Goal: Contribute content: Add original content to the website for others to see

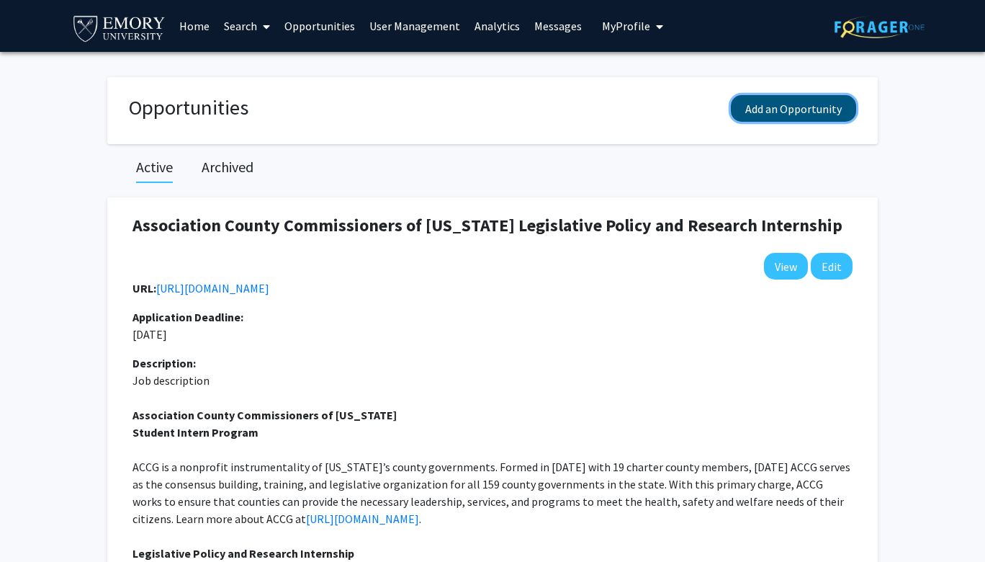
click at [766, 113] on button "Add an Opportunity" at bounding box center [793, 108] width 125 height 27
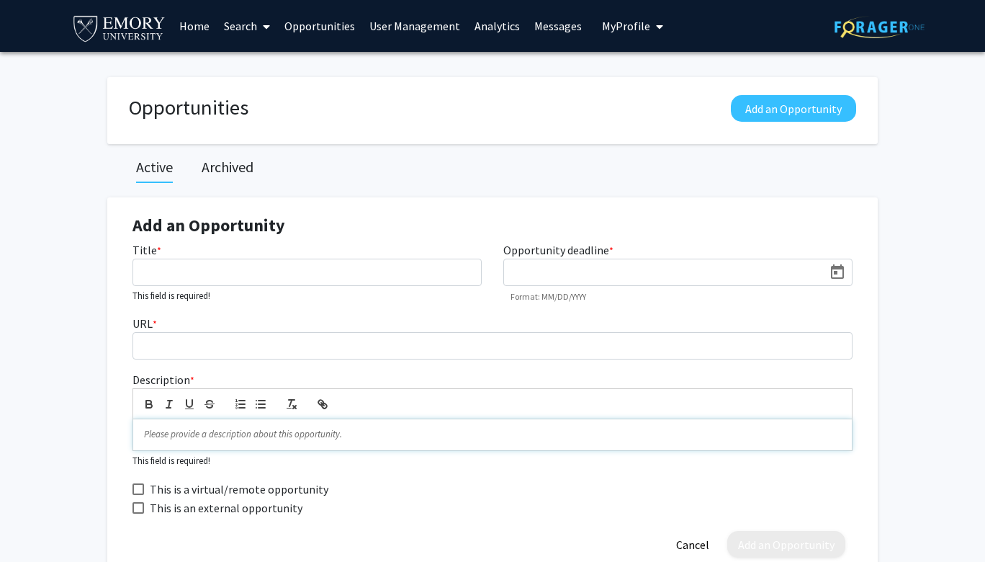
click at [198, 433] on p at bounding box center [492, 434] width 697 height 13
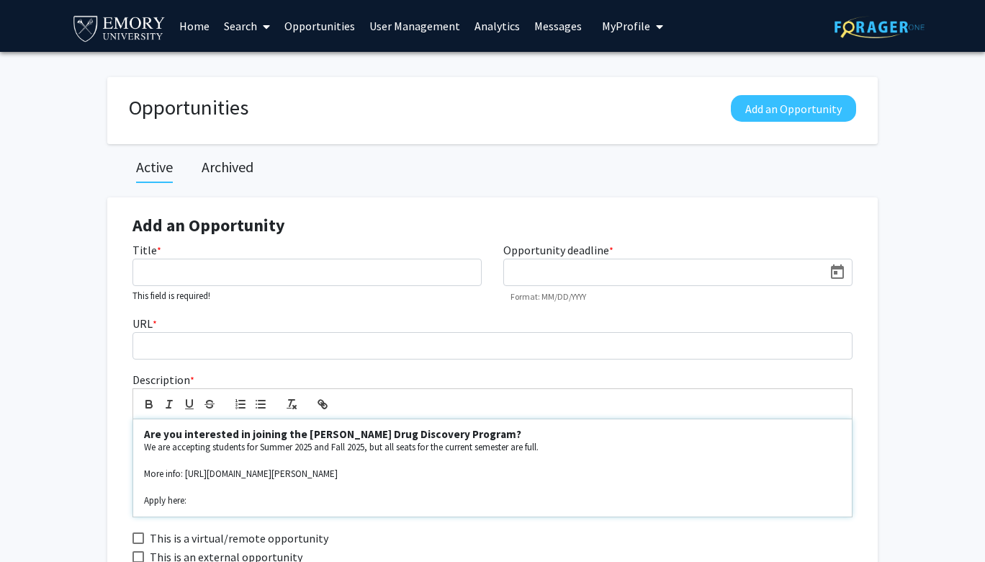
drag, startPoint x: 143, startPoint y: 501, endPoint x: 238, endPoint y: 491, distance: 94.9
click at [238, 498] on p "Apply here:" at bounding box center [492, 500] width 697 height 13
drag, startPoint x: 251, startPoint y: 501, endPoint x: 775, endPoint y: 499, distance: 523.7
click at [775, 499] on p "Complete an interest form: [URL][DOMAIN_NAME]" at bounding box center [492, 500] width 697 height 13
drag, startPoint x: 143, startPoint y: 500, endPoint x: 270, endPoint y: 500, distance: 127.5
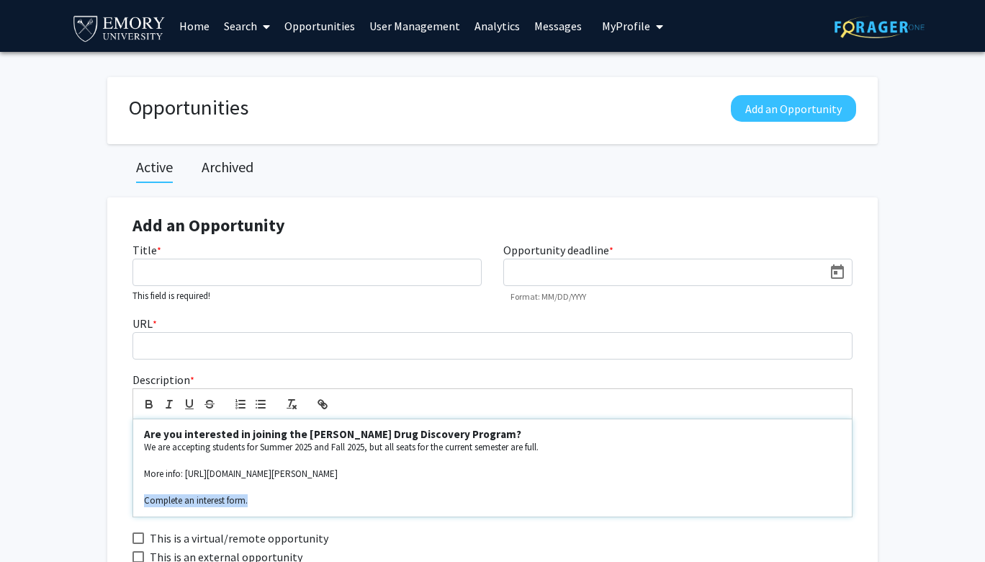
click at [270, 500] on div "Are you interested in joining the [PERSON_NAME] Drug Discovery Program? We are …" at bounding box center [492, 467] width 719 height 97
click at [326, 404] on icon "button" at bounding box center [324, 405] width 5 height 5
paste input "[URL][DOMAIN_NAME]"
type input "[URL][DOMAIN_NAME]"
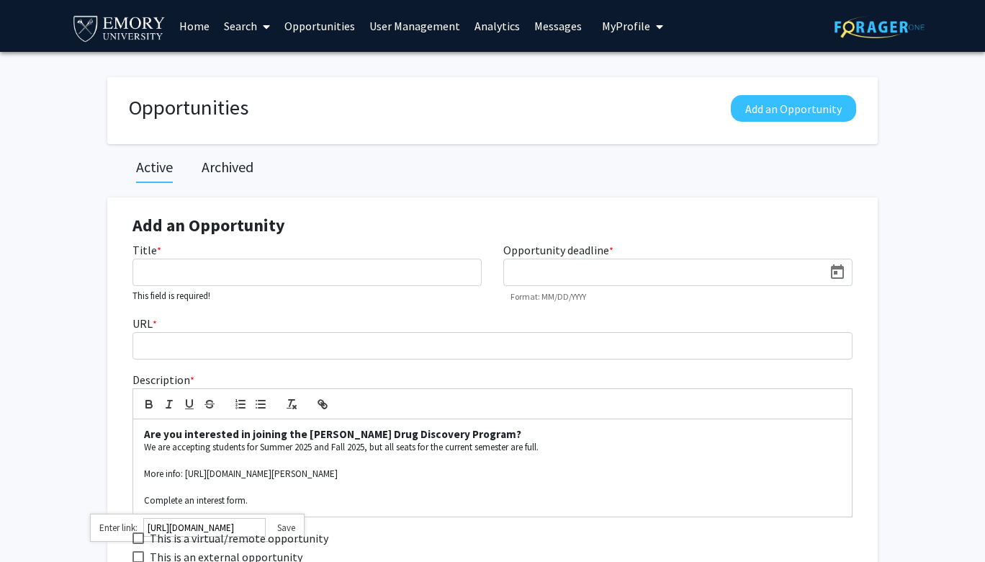
scroll to position [0, 0]
click at [295, 527] on link at bounding box center [281, 528] width 30 height 12
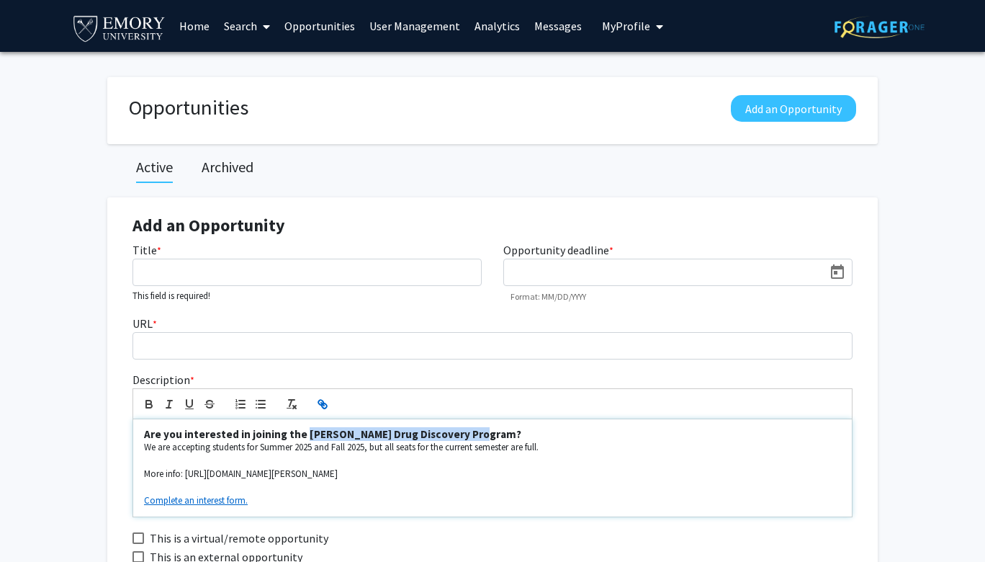
drag, startPoint x: 302, startPoint y: 435, endPoint x: 471, endPoint y: 439, distance: 169.3
click at [471, 439] on strong "Are you interested in joining the [PERSON_NAME] Drug Discovery Program?" at bounding box center [332, 434] width 377 height 14
copy strong "[PERSON_NAME] Drug Discovery Program"
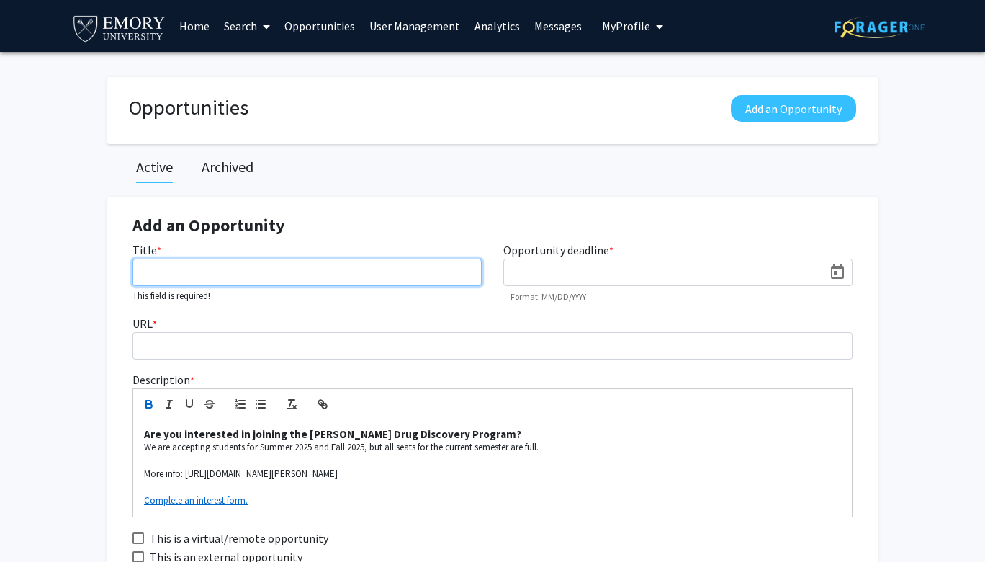
click at [199, 271] on input "Title *" at bounding box center [307, 272] width 349 height 27
paste input "[PERSON_NAME] Drug Discovery Program"
type input "[PERSON_NAME] Drug Discovery Program"
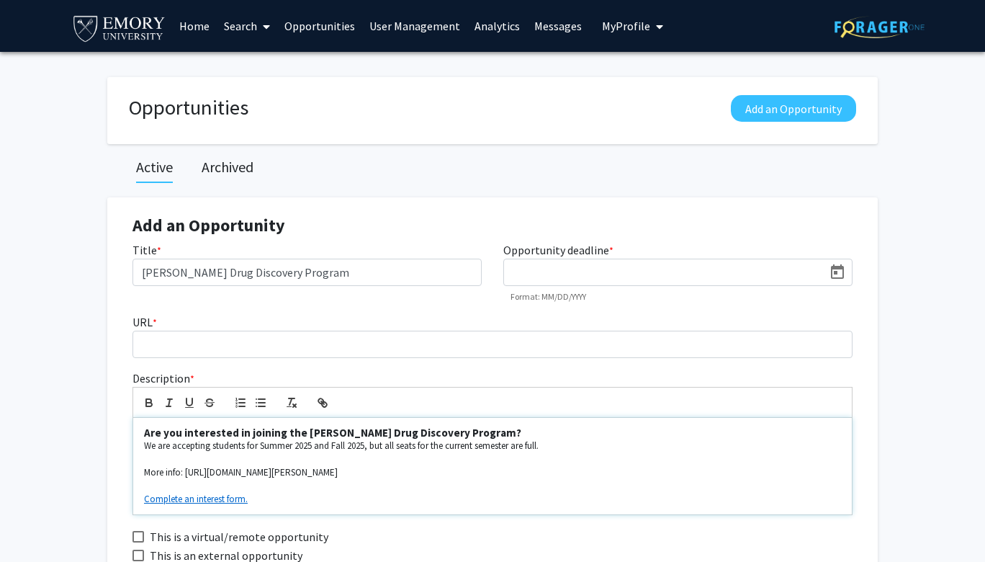
drag, startPoint x: 185, startPoint y: 473, endPoint x: 633, endPoint y: 478, distance: 448.1
click at [633, 478] on p "More info: [URL][DOMAIN_NAME][PERSON_NAME]" at bounding box center [492, 472] width 697 height 13
copy p "[URL][DOMAIN_NAME][PERSON_NAME]"
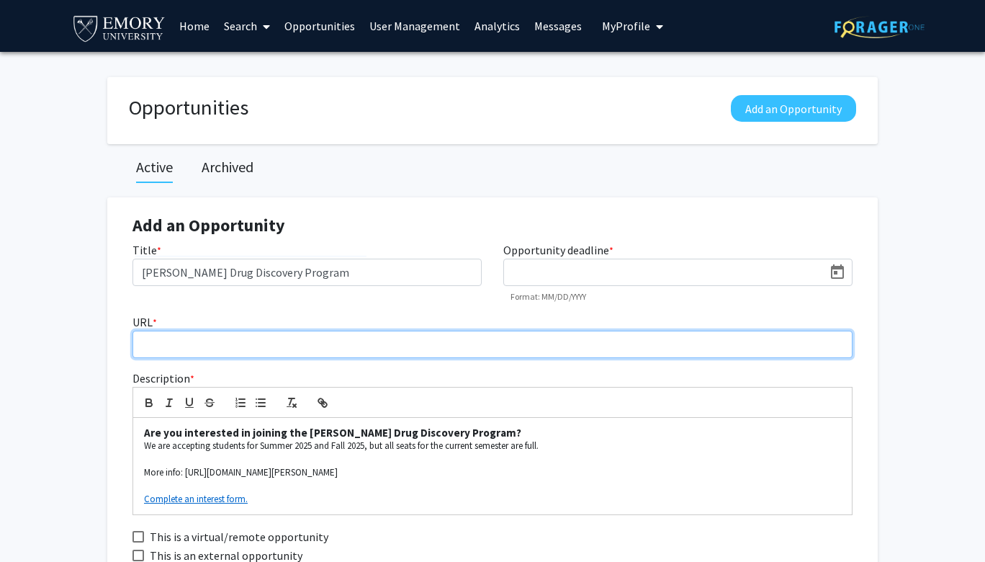
click at [251, 347] on input "URL *" at bounding box center [493, 344] width 720 height 27
paste input "[URL][DOMAIN_NAME][PERSON_NAME]"
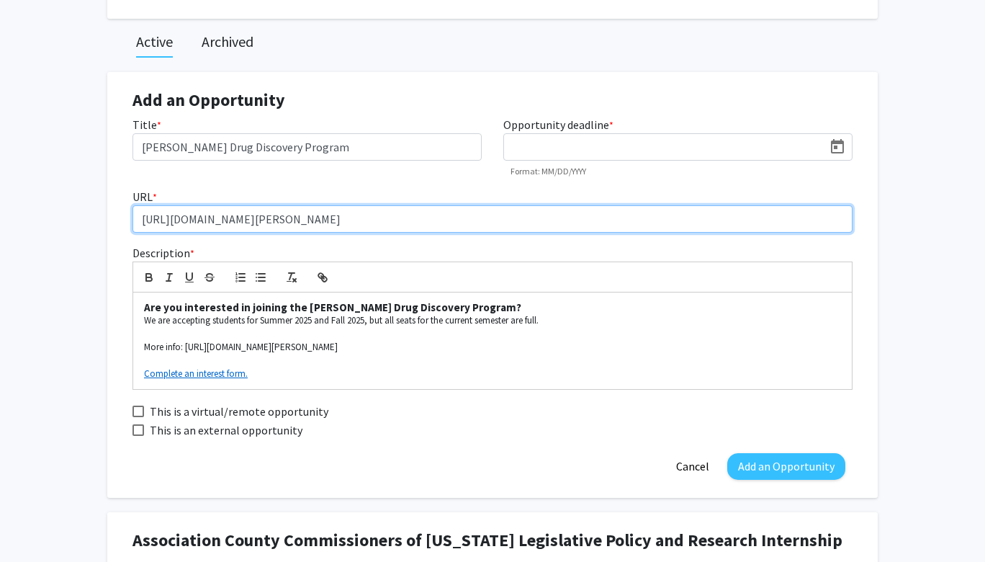
scroll to position [140, 0]
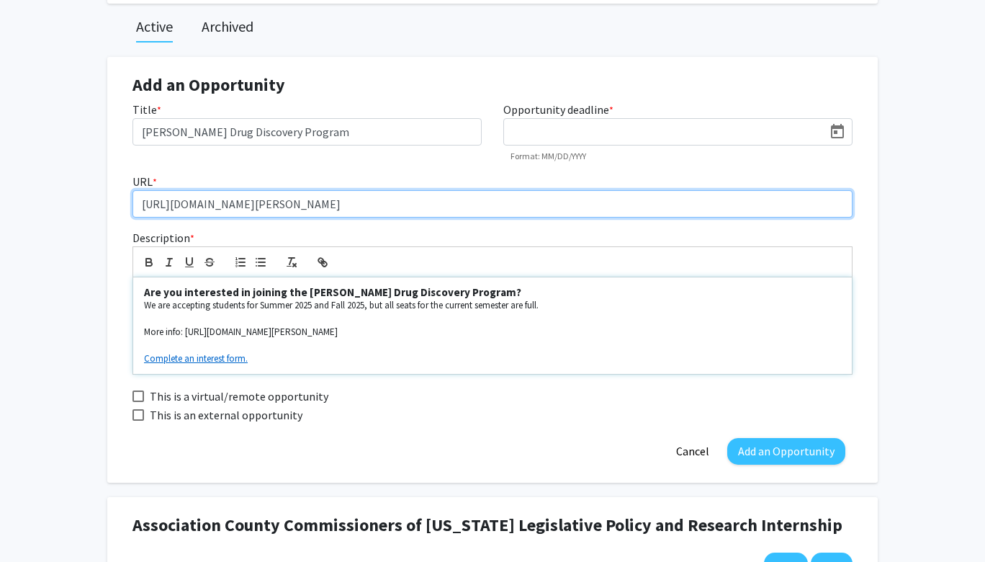
type input "[URL][DOMAIN_NAME][PERSON_NAME]"
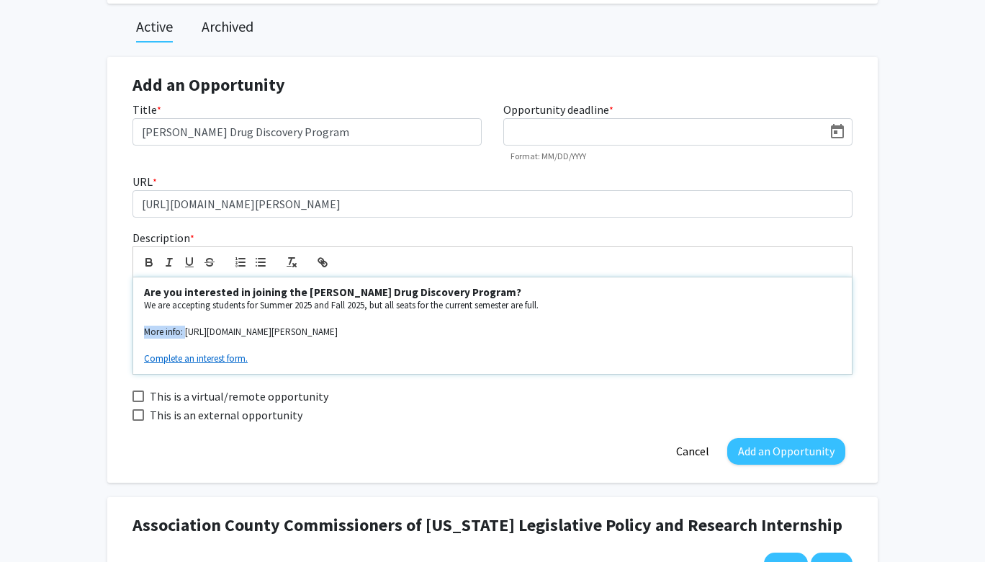
drag, startPoint x: 145, startPoint y: 332, endPoint x: 186, endPoint y: 334, distance: 41.1
click at [186, 334] on p "More info: [URL][DOMAIN_NAME][PERSON_NAME]" at bounding box center [492, 332] width 697 height 13
click at [598, 336] on p "[URL][DOMAIN_NAME][PERSON_NAME]" at bounding box center [492, 332] width 697 height 13
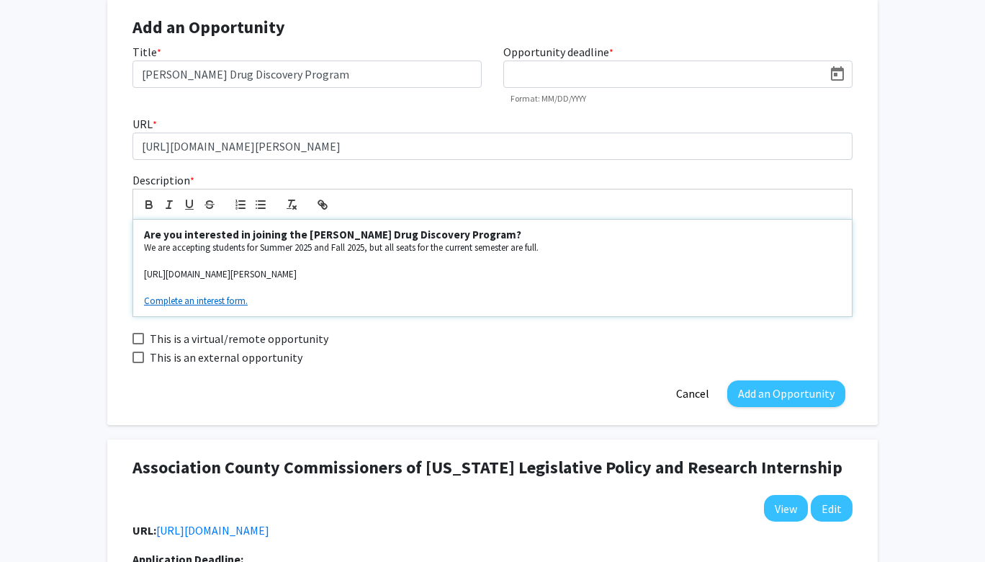
scroll to position [199, 0]
click at [794, 397] on button "Add an Opportunity" at bounding box center [787, 393] width 118 height 27
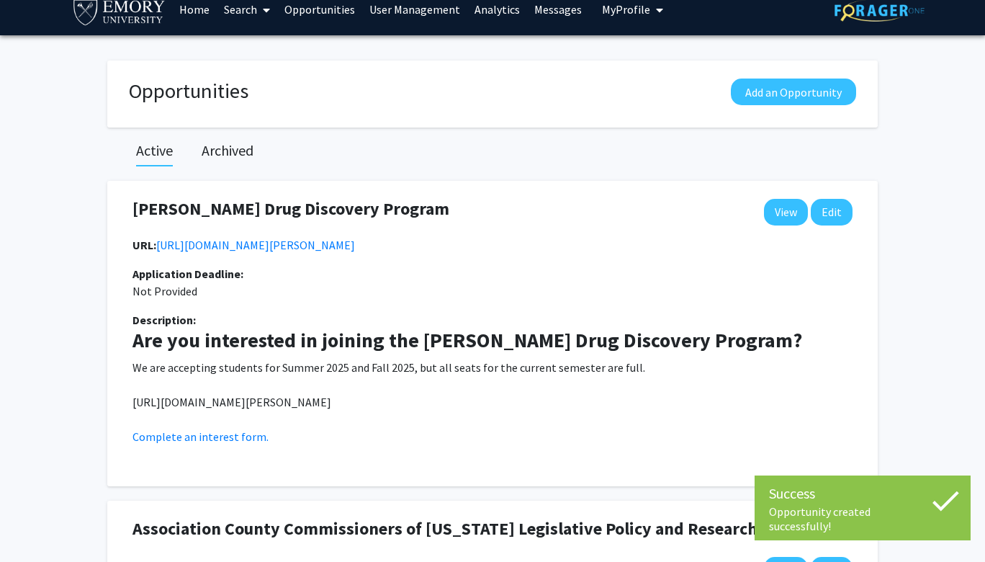
scroll to position [0, 0]
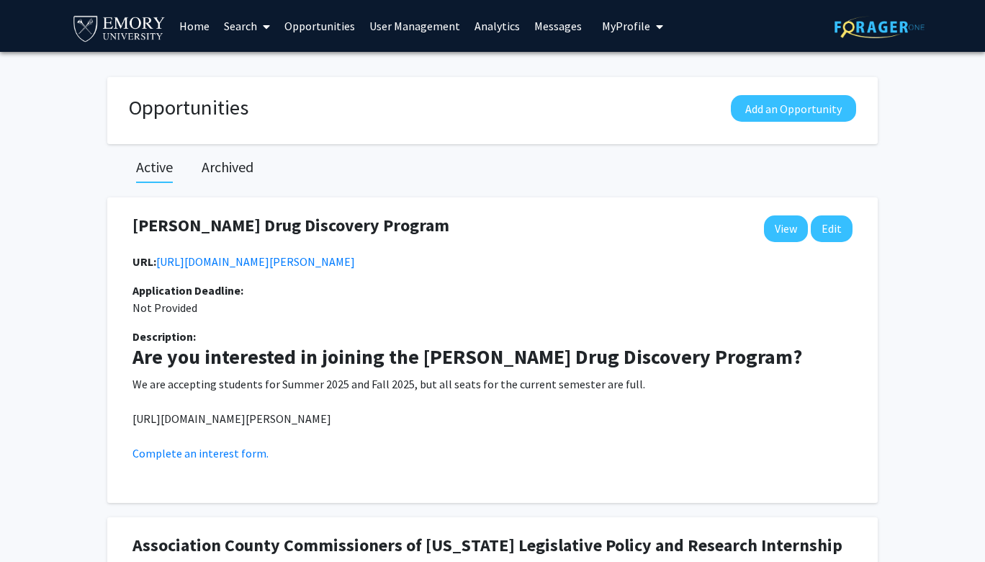
click at [491, 23] on link "Analytics" at bounding box center [498, 26] width 60 height 50
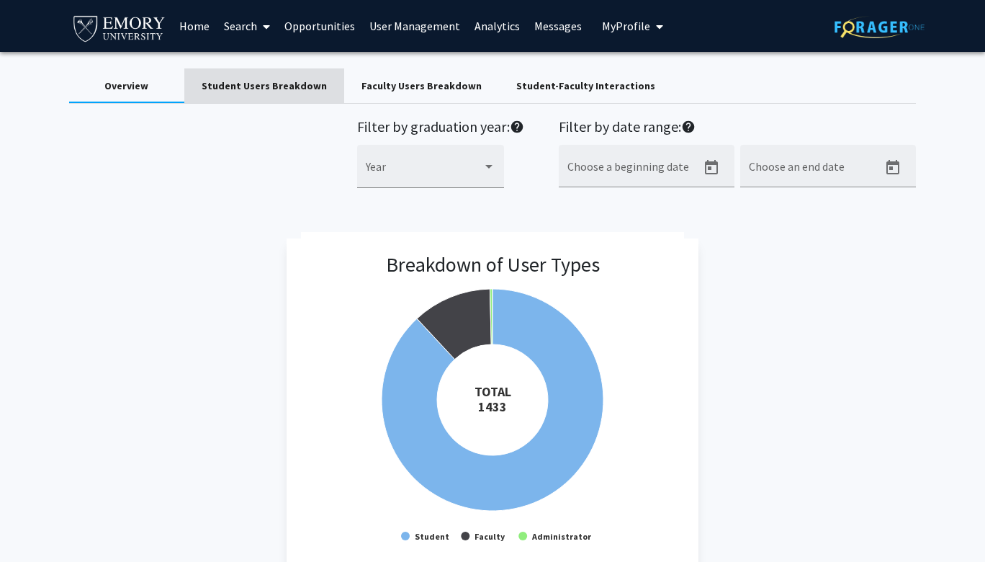
click at [272, 82] on div "Student Users Breakdown" at bounding box center [264, 86] width 125 height 15
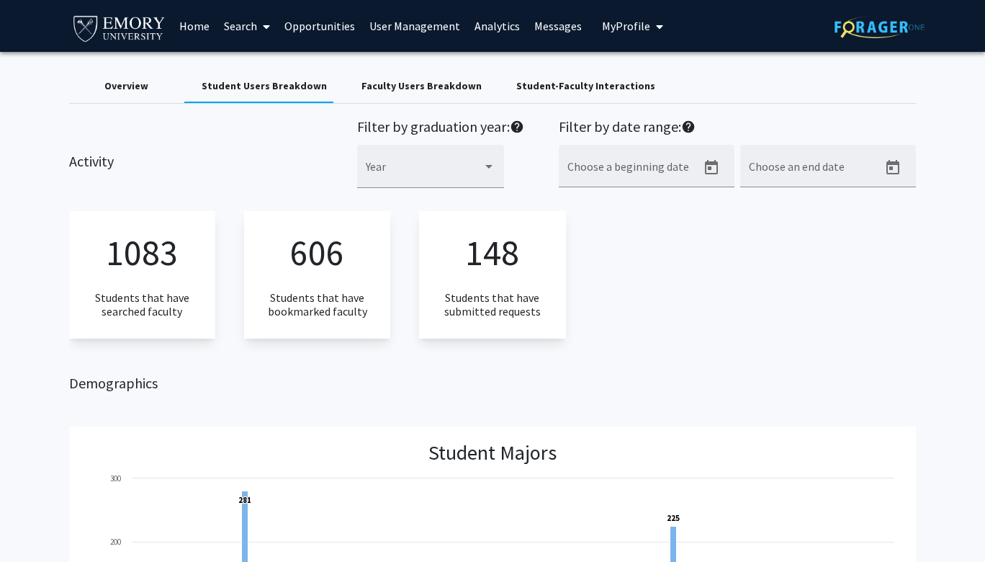
click at [480, 260] on p "148" at bounding box center [492, 252] width 54 height 54
click at [681, 171] on input "Choose a beginning date" at bounding box center [633, 172] width 130 height 13
click at [711, 169] on icon "Open calendar" at bounding box center [711, 167] width 13 height 14
click at [718, 220] on button "Previous month" at bounding box center [725, 218] width 29 height 29
click at [606, 387] on div "25" at bounding box center [608, 396] width 26 height 26
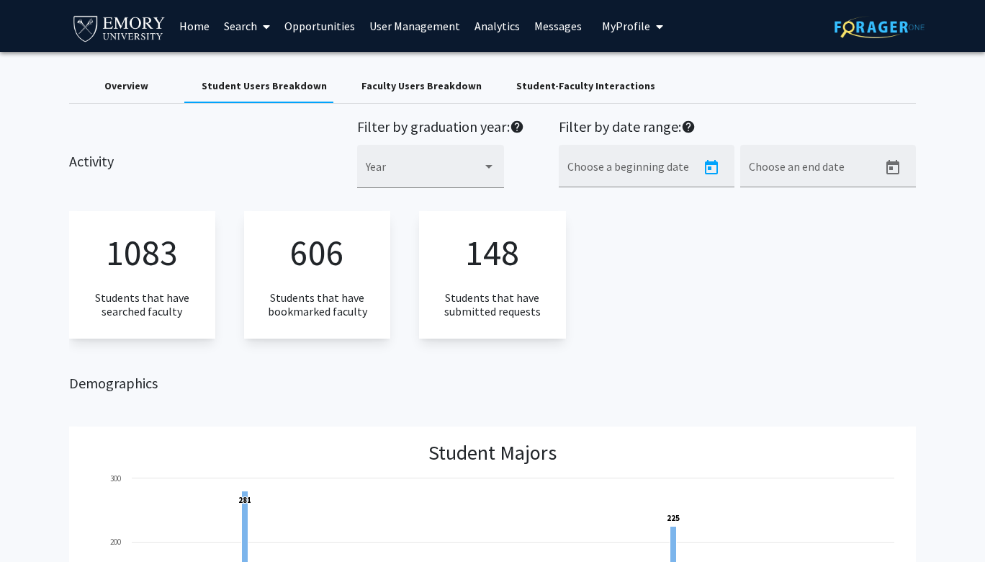
type input "[DATE]"
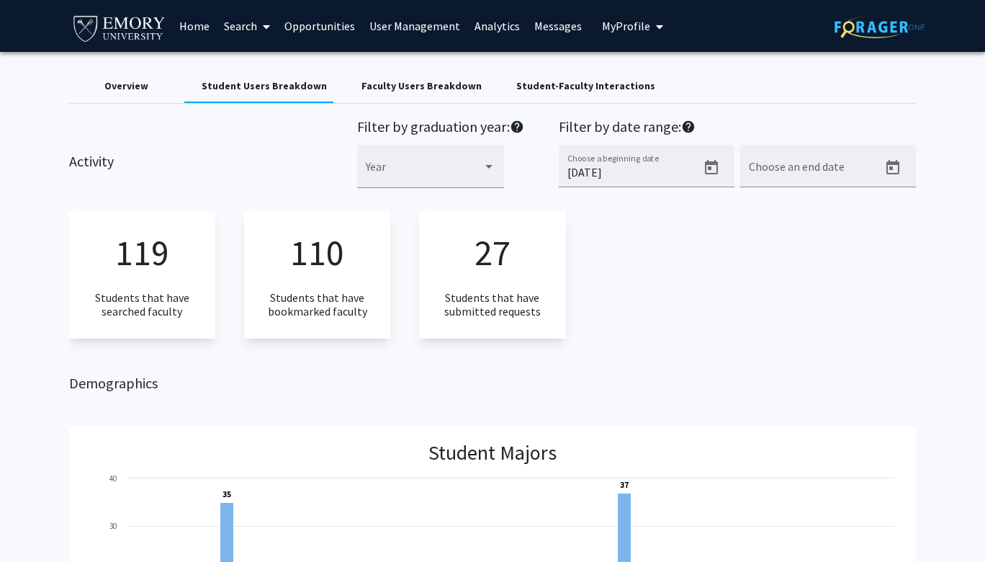
click at [511, 268] on div "27 Students that have submitted requests" at bounding box center [492, 275] width 146 height 128
click at [555, 79] on div "Student-Faculty Interactions" at bounding box center [585, 86] width 139 height 15
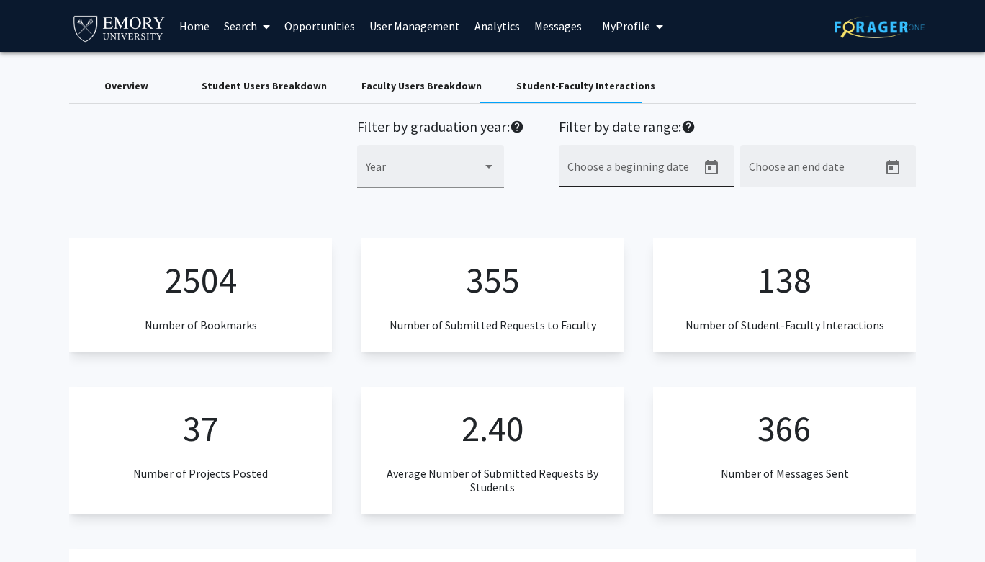
click at [627, 164] on div "Choose a beginning date" at bounding box center [633, 170] width 130 height 34
click at [710, 162] on icon "Open calendar" at bounding box center [711, 167] width 13 height 14
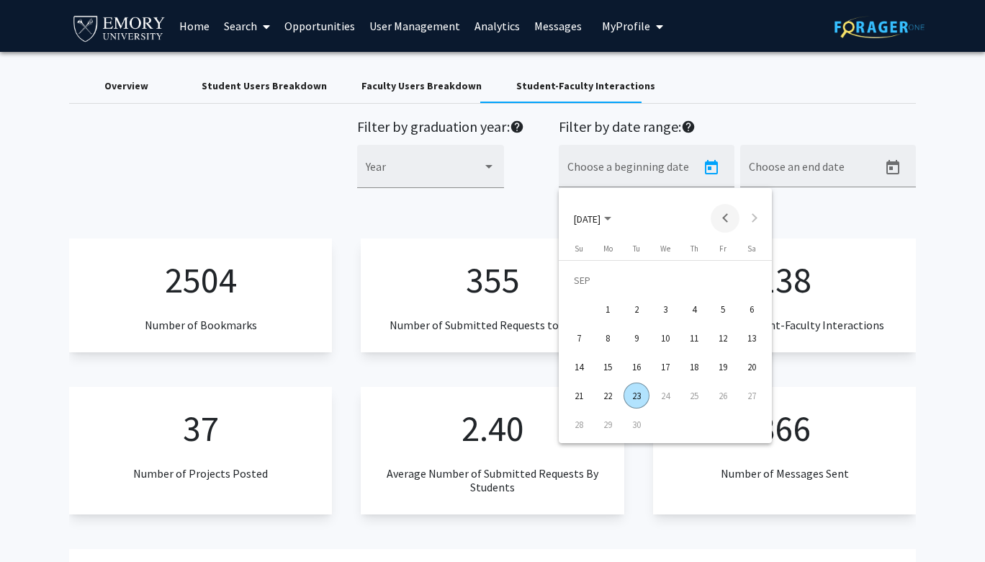
click at [725, 218] on button "Previous month" at bounding box center [725, 218] width 29 height 29
click at [603, 395] on div "25" at bounding box center [608, 396] width 26 height 26
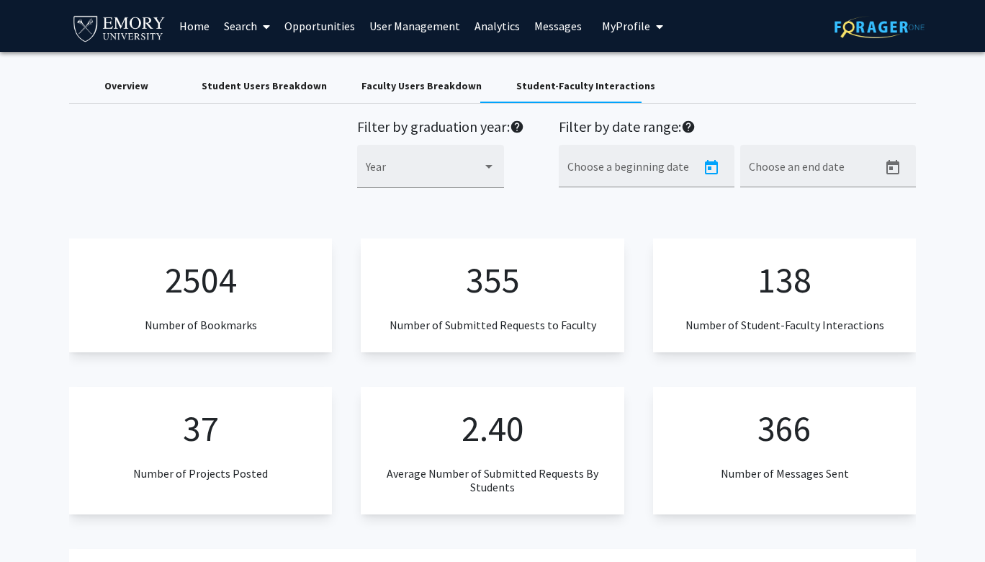
type input "[DATE]"
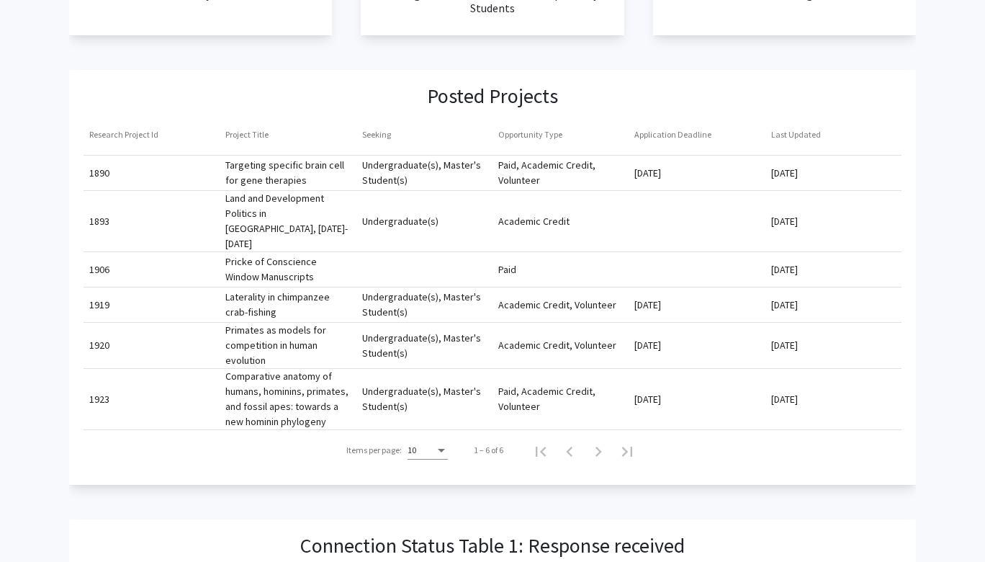
scroll to position [504, 0]
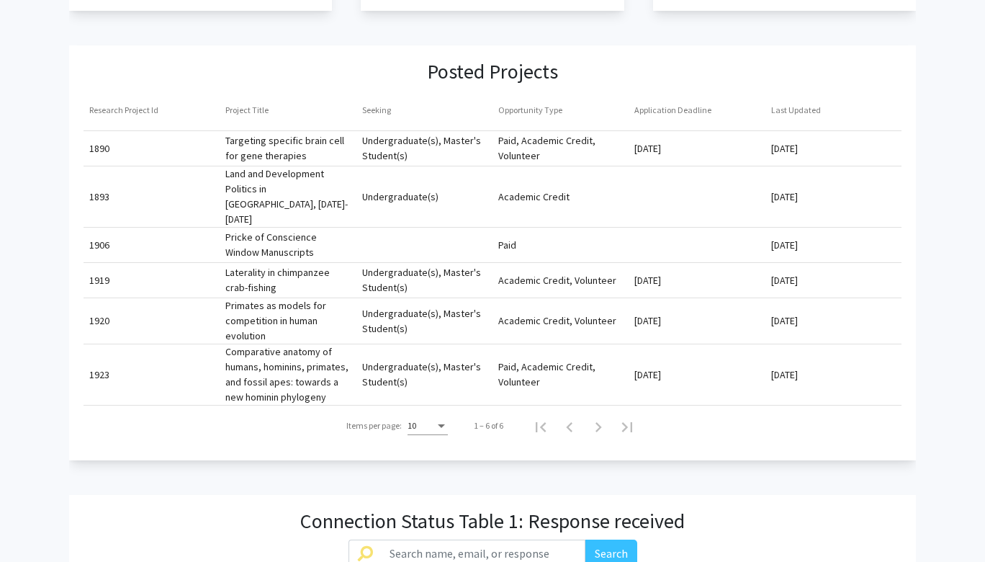
click at [663, 148] on mat-cell "[DATE]" at bounding box center [697, 148] width 136 height 35
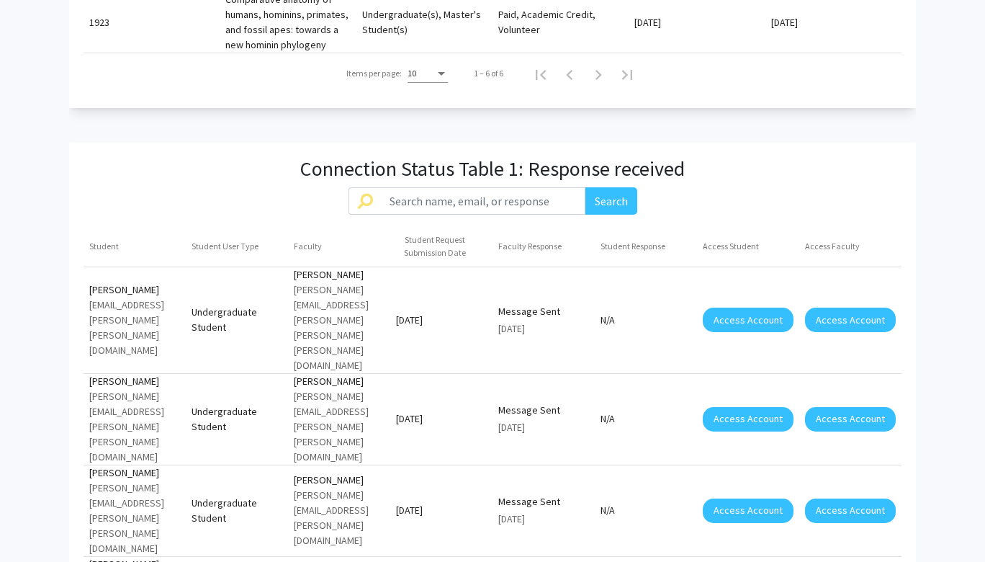
scroll to position [0, 3]
drag, startPoint x: 91, startPoint y: 356, endPoint x: 663, endPoint y: 372, distance: 572.2
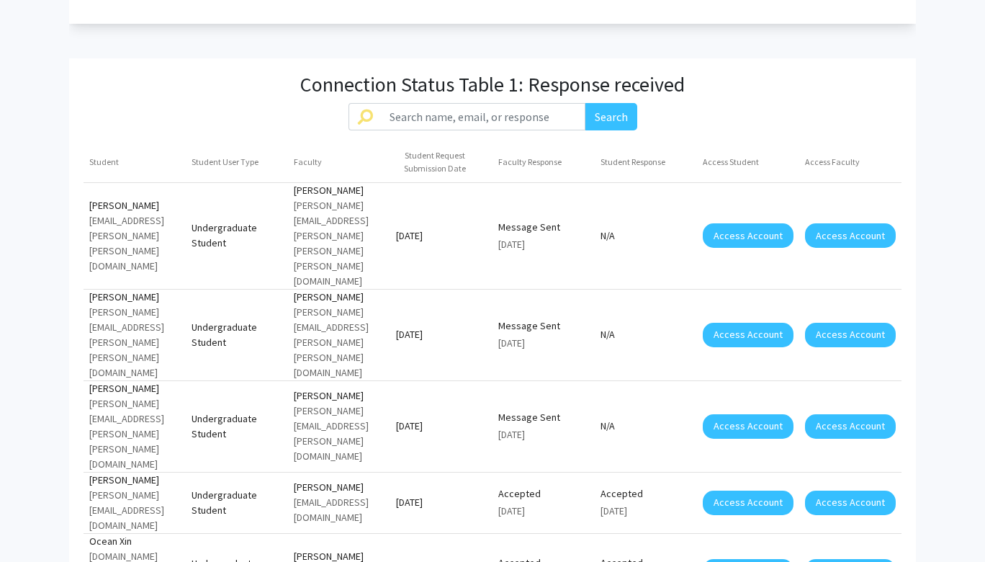
scroll to position [0, 1]
drag, startPoint x: 91, startPoint y: 304, endPoint x: 662, endPoint y: 323, distance: 571.6
click at [662, 534] on mat-row "Ocean [PERSON_NAME] [DOMAIN_NAME][EMAIL_ADDRESS][PERSON_NAME][DOMAIN_NAME] Unde…" at bounding box center [493, 572] width 819 height 76
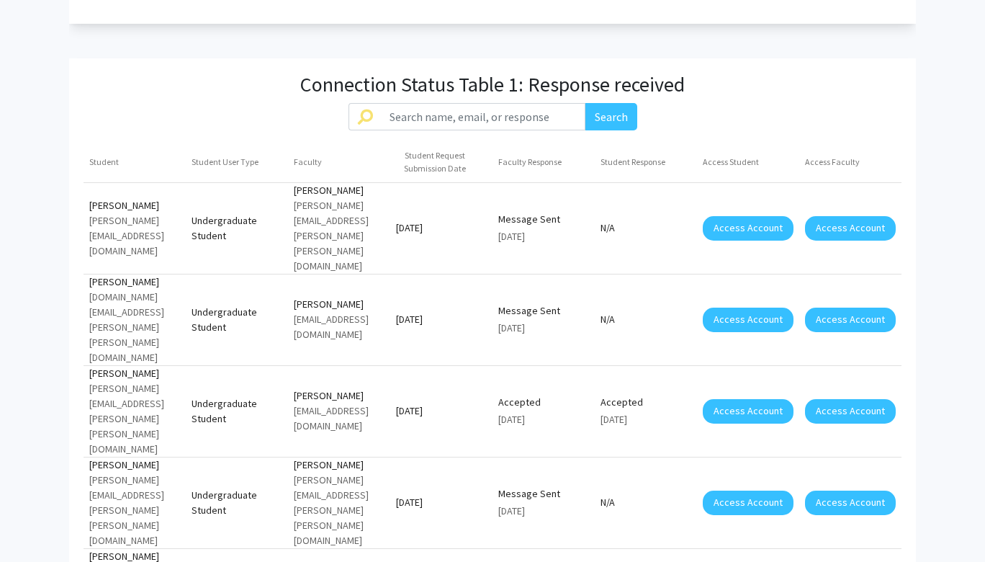
scroll to position [0, 23]
drag, startPoint x: 89, startPoint y: 234, endPoint x: 681, endPoint y: 252, distance: 593.1
click at [682, 366] on mat-row "[PERSON_NAME] [PERSON_NAME][EMAIL_ADDRESS][PERSON_NAME][PERSON_NAME][DOMAIN_NAM…" at bounding box center [493, 411] width 819 height 91
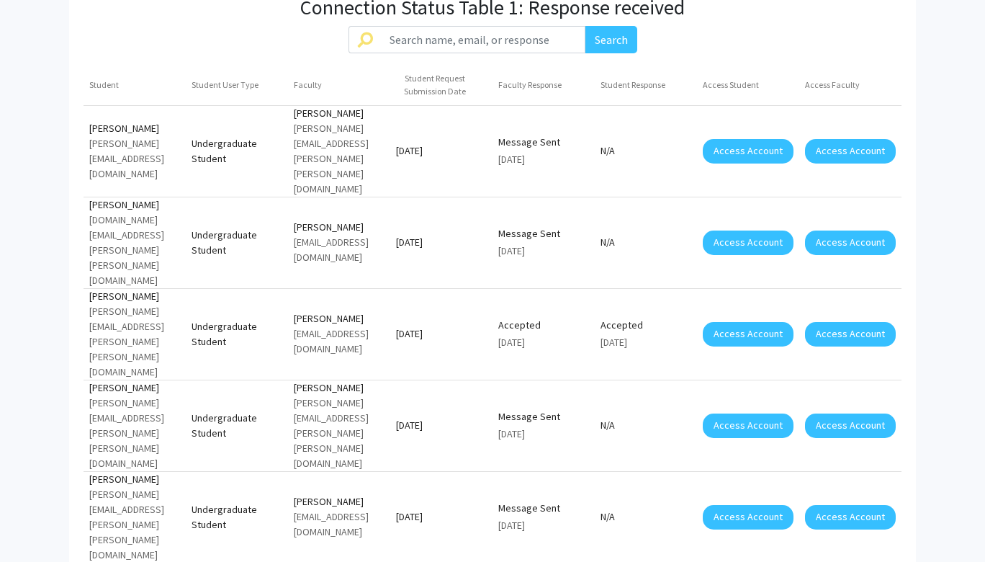
scroll to position [1024, 0]
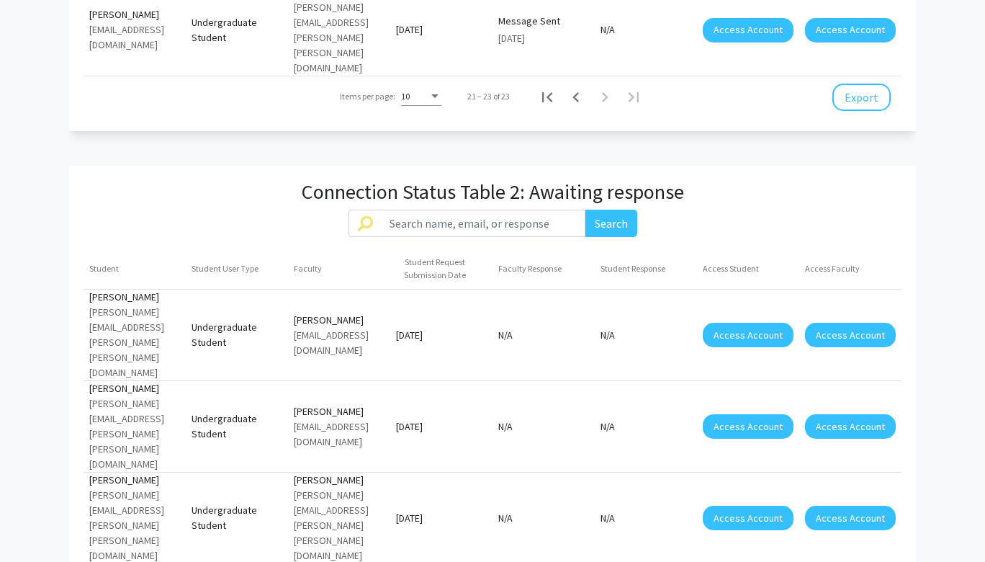
scroll to position [1356, 0]
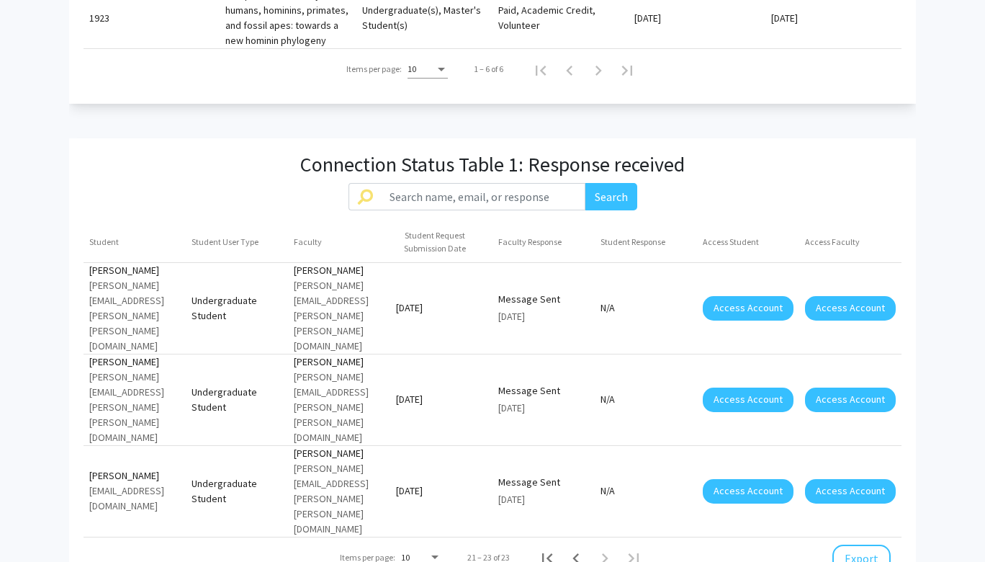
scroll to position [853, 0]
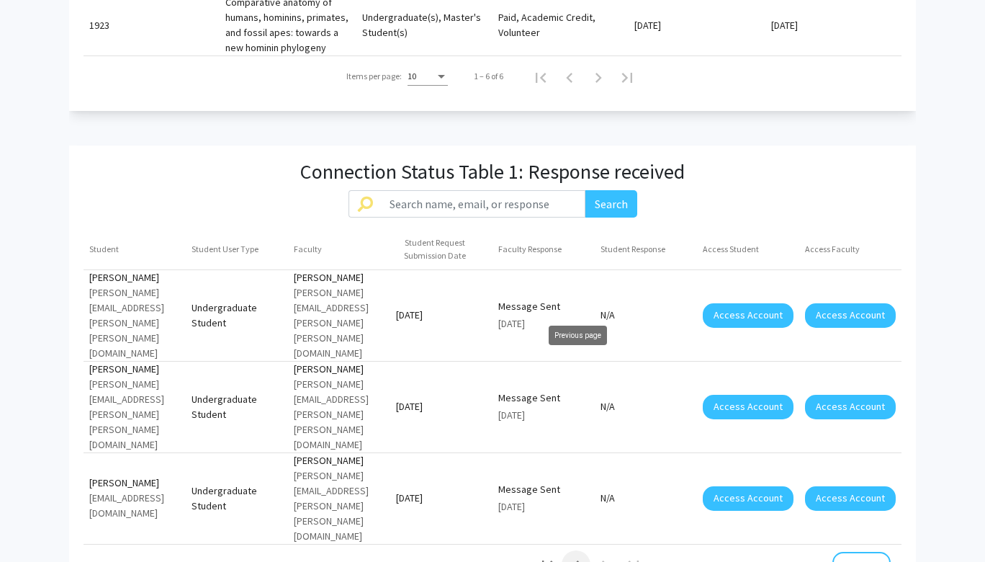
click at [573, 555] on icon "Previous page" at bounding box center [576, 565] width 20 height 20
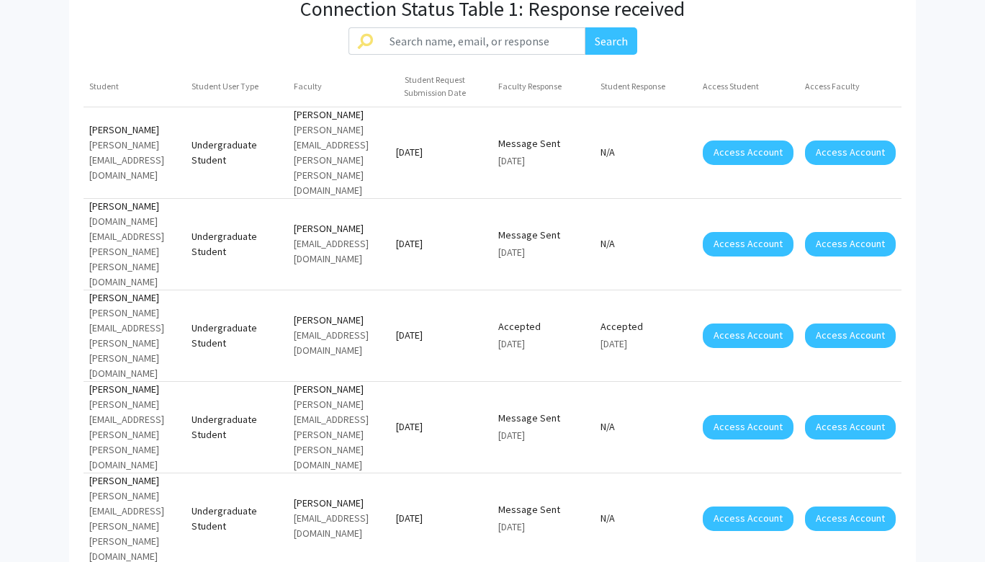
scroll to position [1065, 0]
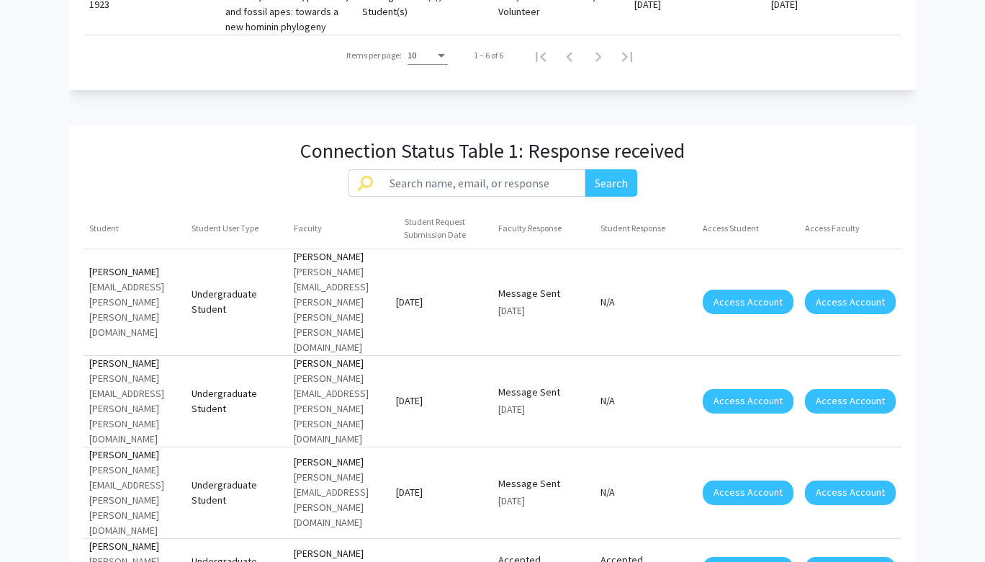
scroll to position [0, 3]
drag, startPoint x: 91, startPoint y: 337, endPoint x: 579, endPoint y: 347, distance: 488.5
click at [580, 539] on mat-row "[PERSON_NAME] [PERSON_NAME][EMAIL_ADDRESS][PERSON_NAME][DOMAIN_NAME] Undergradu…" at bounding box center [493, 569] width 819 height 61
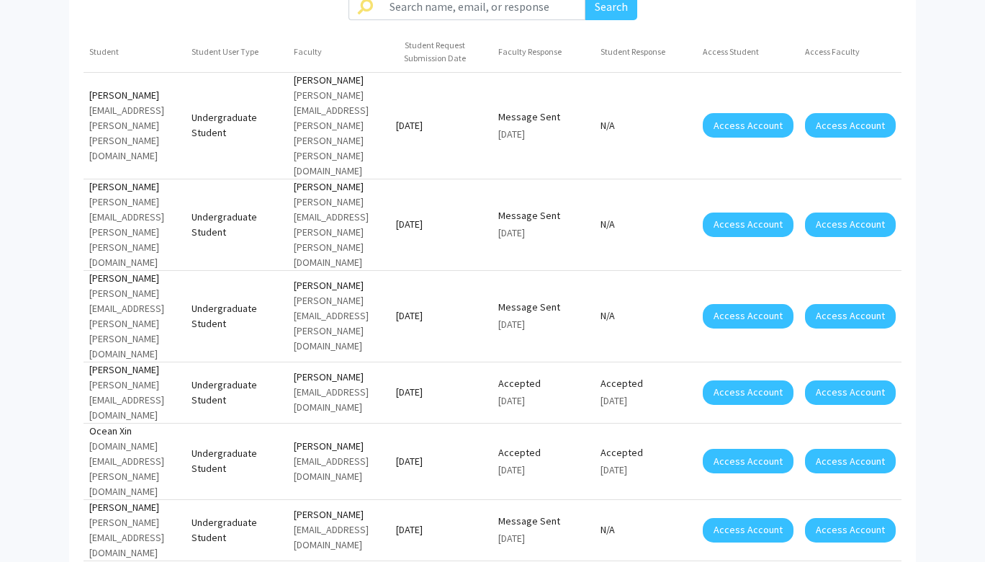
scroll to position [1061, 0]
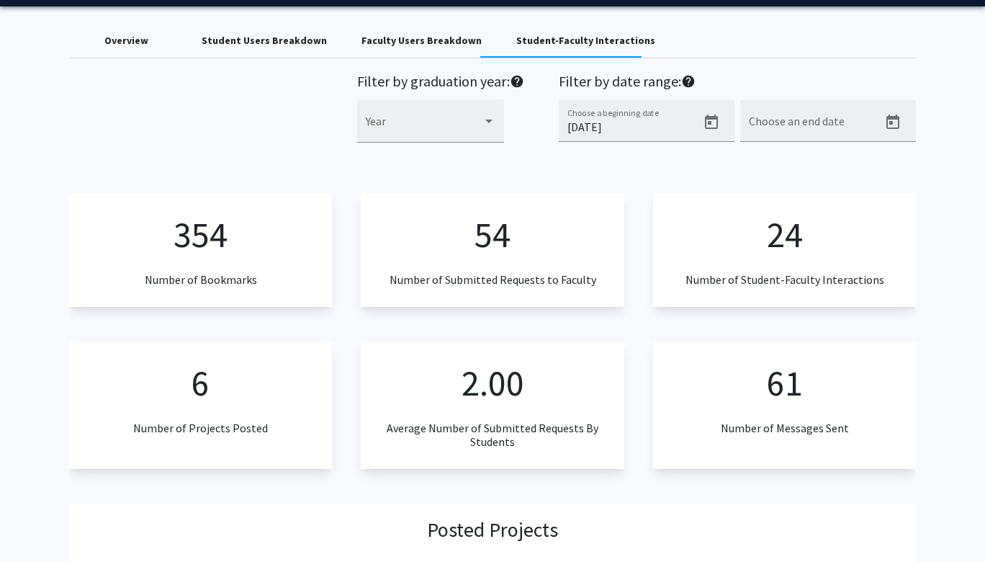
scroll to position [0, 0]
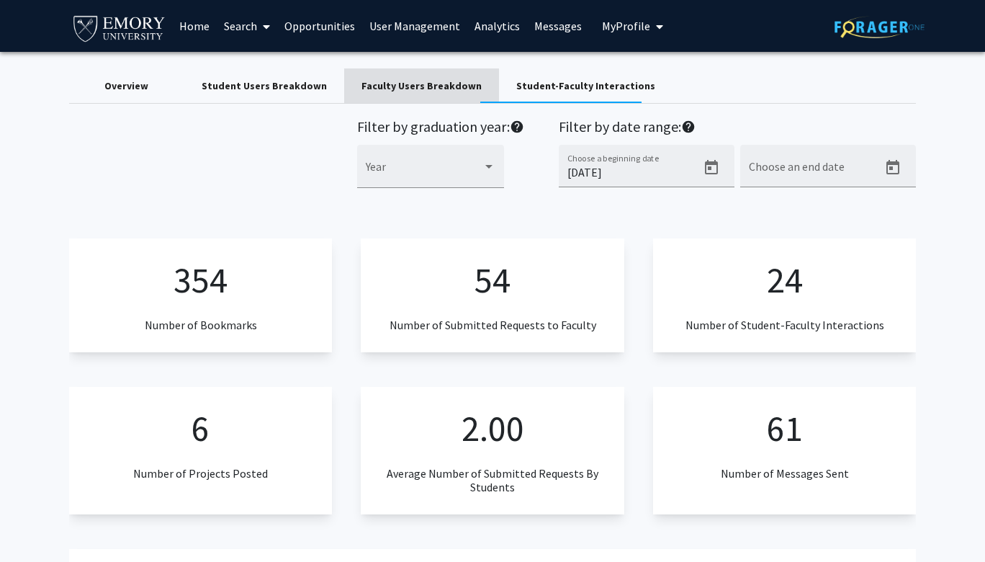
click at [441, 83] on div "Faculty Users Breakdown" at bounding box center [422, 86] width 120 height 15
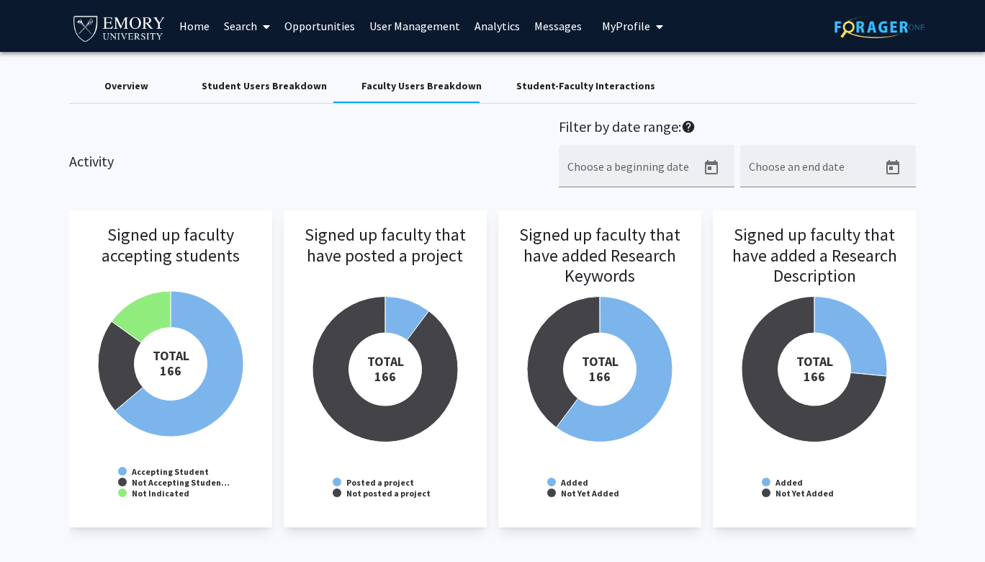
click at [133, 84] on div "Overview" at bounding box center [126, 86] width 44 height 15
